Goal: Find specific fact: Find specific fact

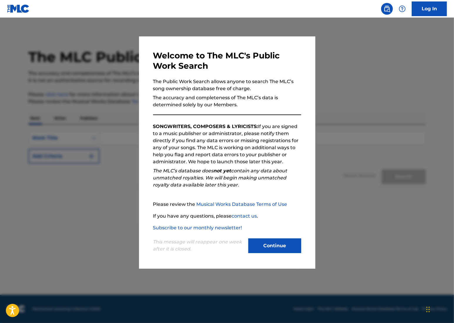
click at [271, 250] on button "Continue" at bounding box center [274, 245] width 53 height 15
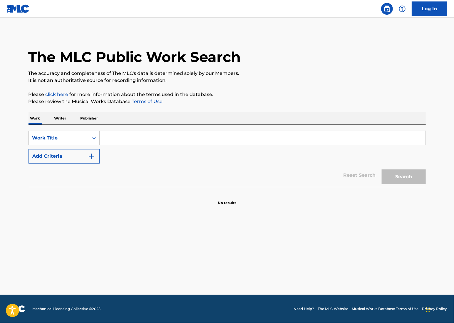
click at [114, 140] on input "Search Form" at bounding box center [263, 138] width 326 height 14
click at [72, 132] on div "Work Title" at bounding box center [63, 138] width 71 height 15
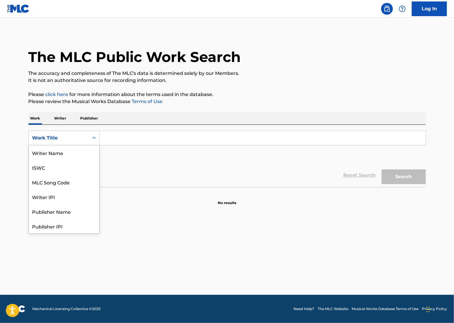
scroll to position [36, 0]
click at [76, 150] on div "MLC Song Code" at bounding box center [64, 152] width 70 height 15
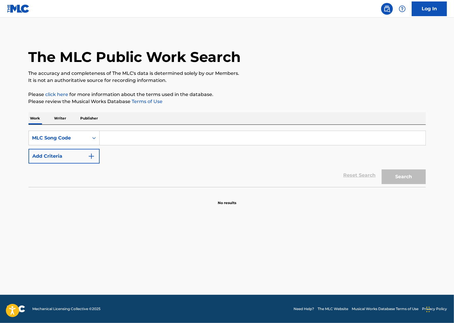
click at [120, 136] on input "Search Form" at bounding box center [263, 138] width 326 height 14
paste input "P07320"
type input "P07320"
click at [391, 177] on button "Search" at bounding box center [404, 176] width 44 height 15
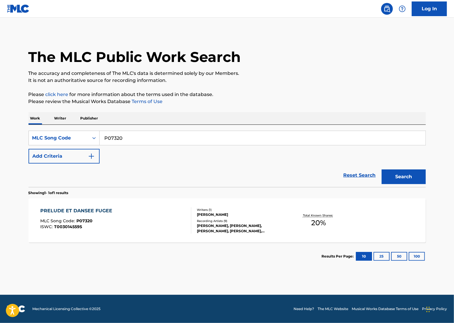
click at [260, 221] on div "Recording Artists ( 9 )" at bounding box center [241, 221] width 89 height 4
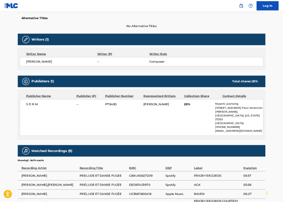
scroll to position [176, 0]
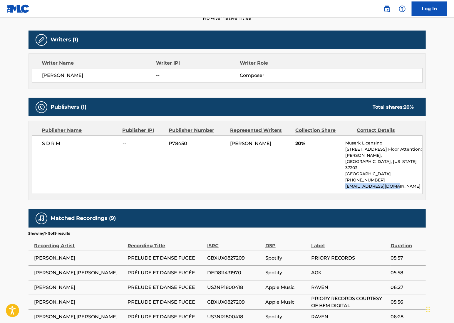
drag, startPoint x: 400, startPoint y: 179, endPoint x: 342, endPoint y: 184, distance: 58.1
click at [342, 184] on div "S D R M -- P78450 [PERSON_NAME] 20% Muserk Licensing [STREET_ADDRESS][PERSON_NA…" at bounding box center [227, 164] width 391 height 59
copy p "[EMAIL_ADDRESS][DOMAIN_NAME]"
